Goal: Check status: Check status

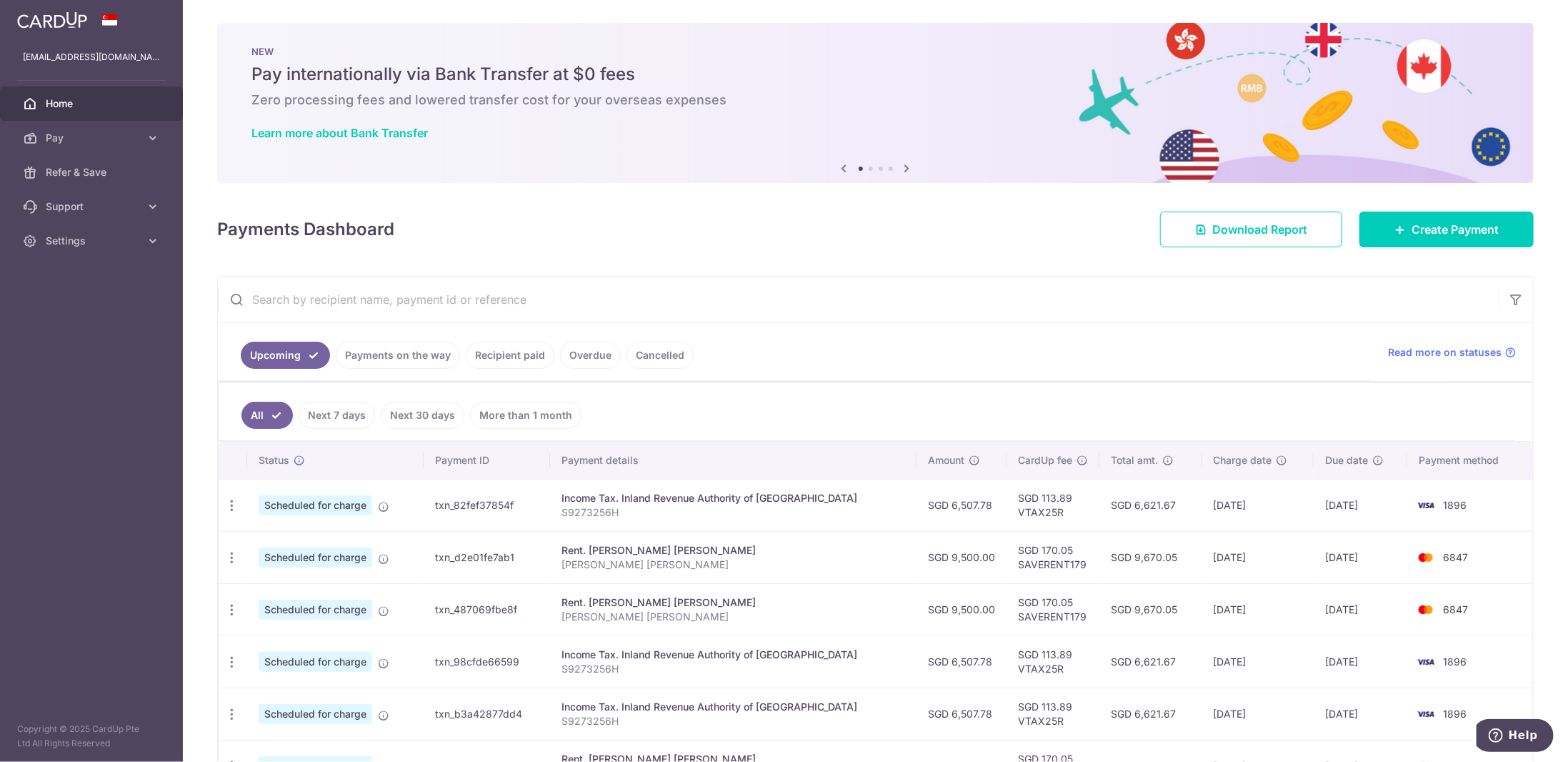
click at [521, 351] on link "Recipient paid" at bounding box center [510, 355] width 89 height 27
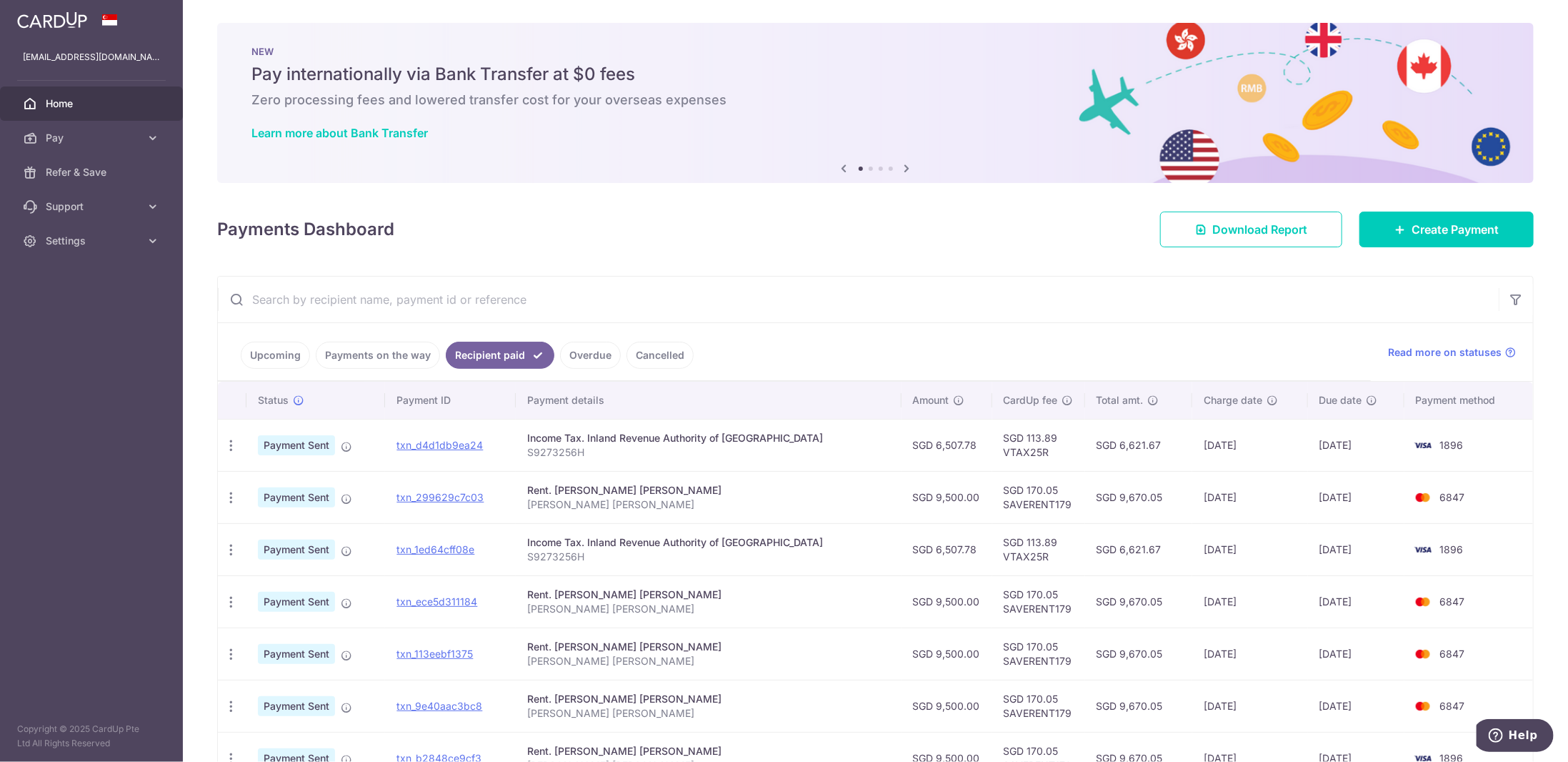
click at [1211, 497] on td "07/08/2025" at bounding box center [1250, 497] width 115 height 52
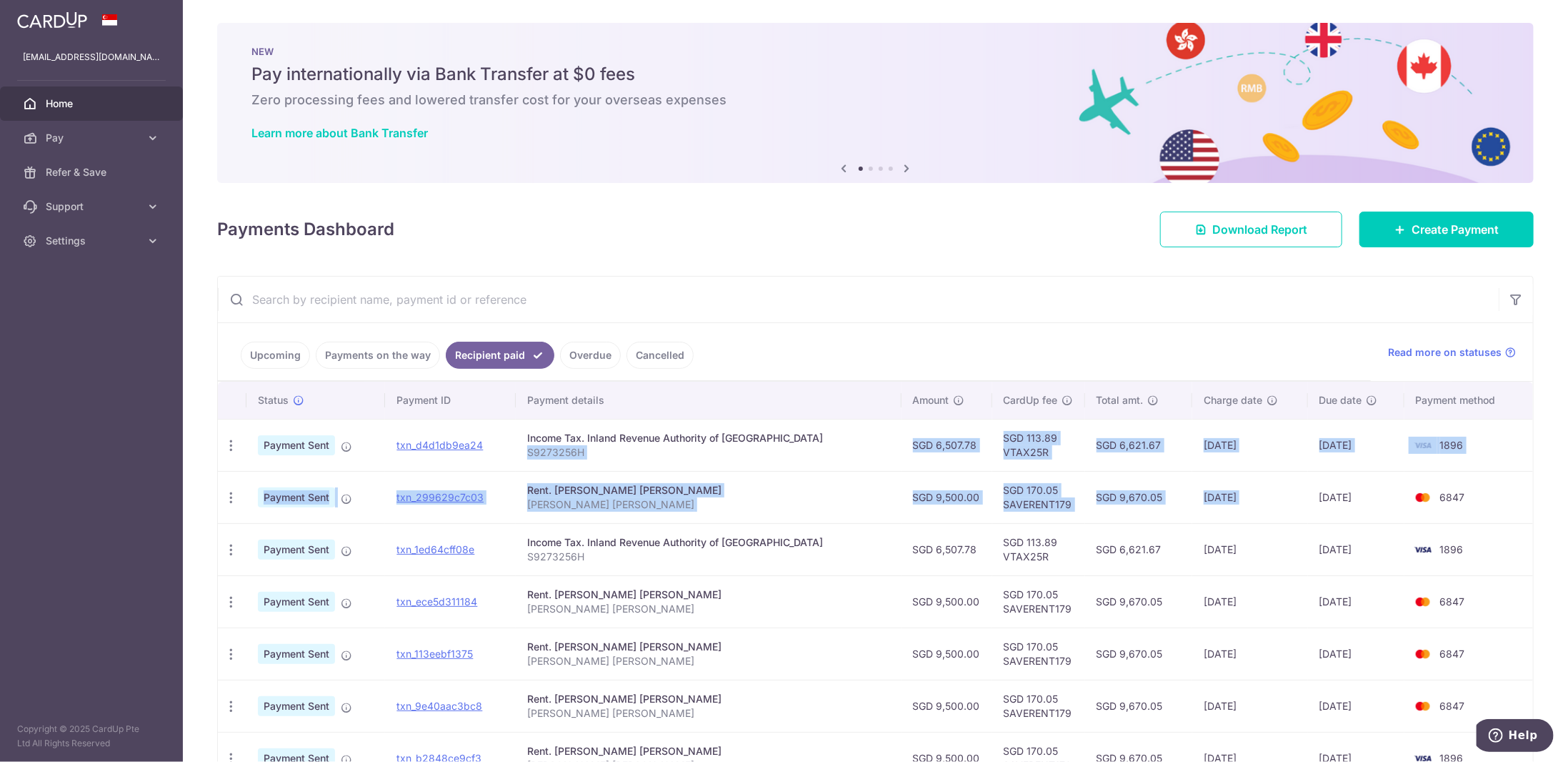
drag, startPoint x: 1211, startPoint y: 497, endPoint x: 694, endPoint y: 449, distance: 519.2
click at [694, 449] on tbody "PDF Receipt Payment Sent txn_d4d1db9ea24 Income Tax. Inland Revenue Authority o…" at bounding box center [876, 680] width 1315 height 521
click at [694, 449] on p "S9273256H" at bounding box center [708, 453] width 363 height 14
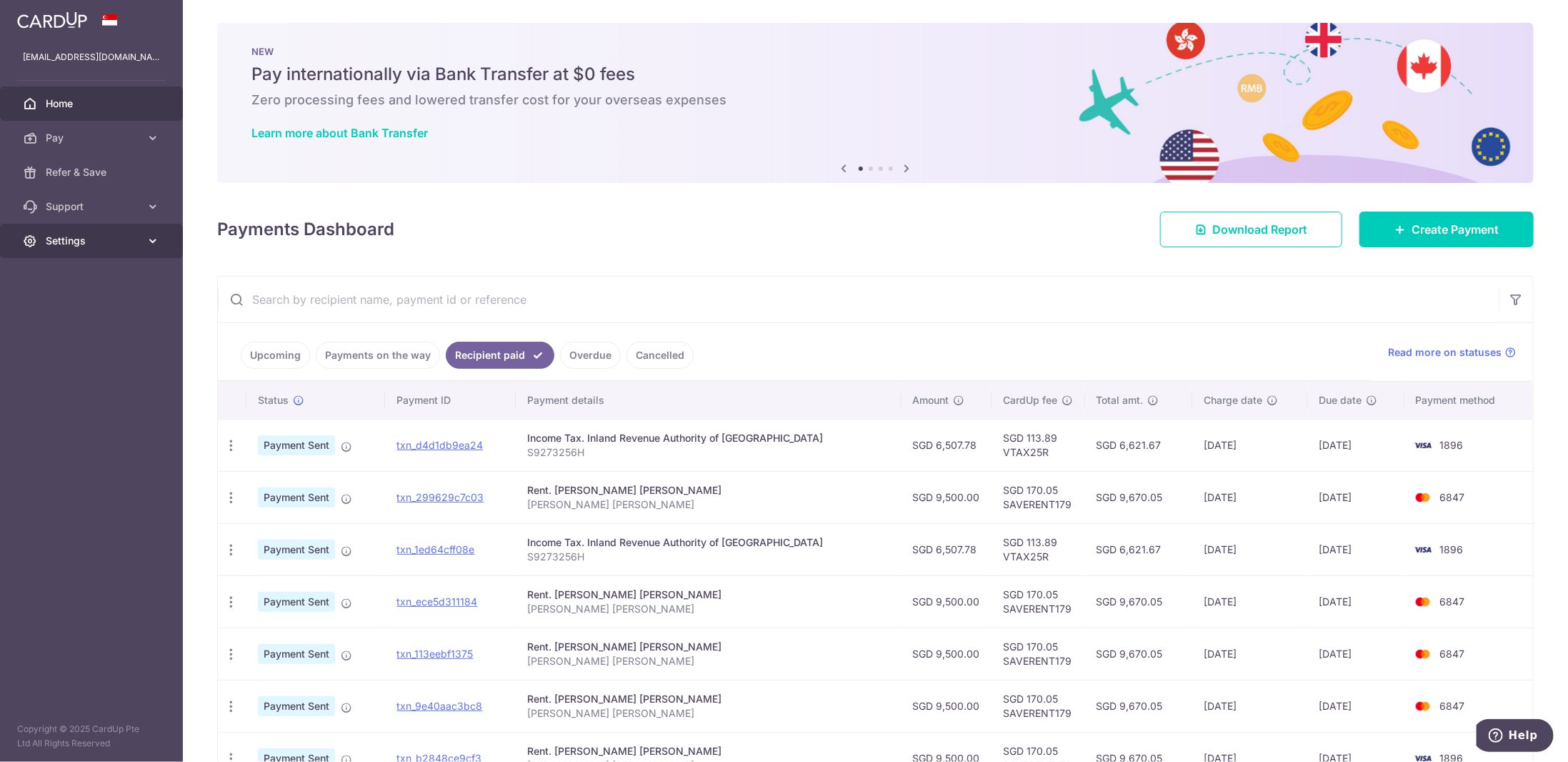
click at [71, 248] on link "Settings" at bounding box center [91, 241] width 183 height 35
click at [92, 303] on span "Logout" at bounding box center [92, 310] width 95 height 14
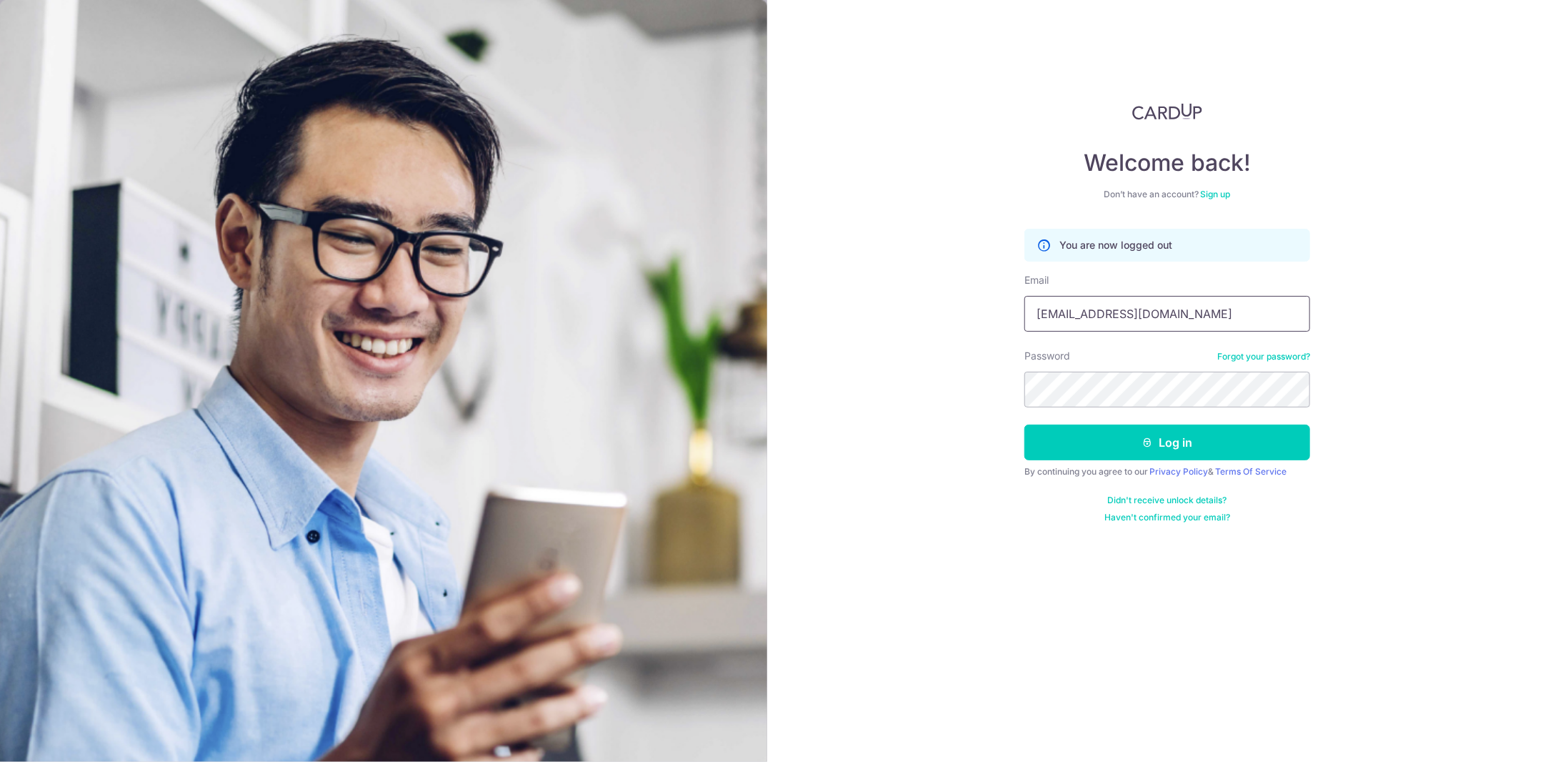
click at [1105, 315] on input "[EMAIL_ADDRESS][DOMAIN_NAME]" at bounding box center [1167, 313] width 286 height 35
type input "[EMAIL_ADDRESS][DOMAIN_NAME]"
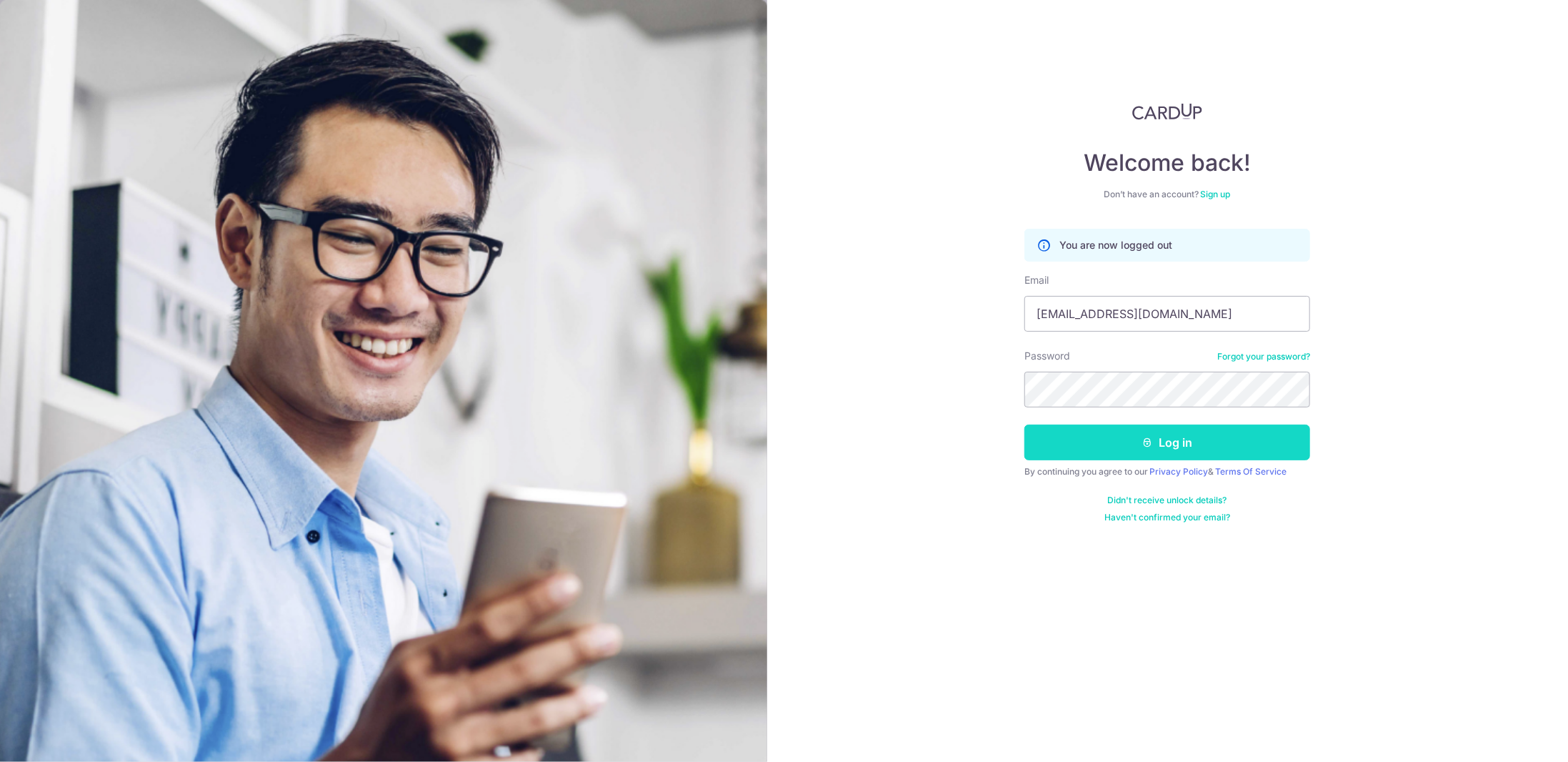
click at [1151, 446] on icon "submit" at bounding box center [1148, 443] width 12 height 12
